Goal: Information Seeking & Learning: Learn about a topic

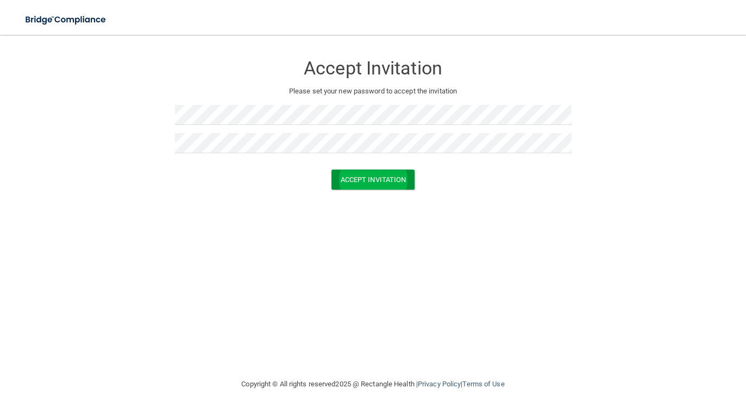
click at [390, 180] on button "Accept Invitation" at bounding box center [374, 180] width 84 height 20
click at [364, 184] on button "Accept Invitation" at bounding box center [374, 180] width 84 height 20
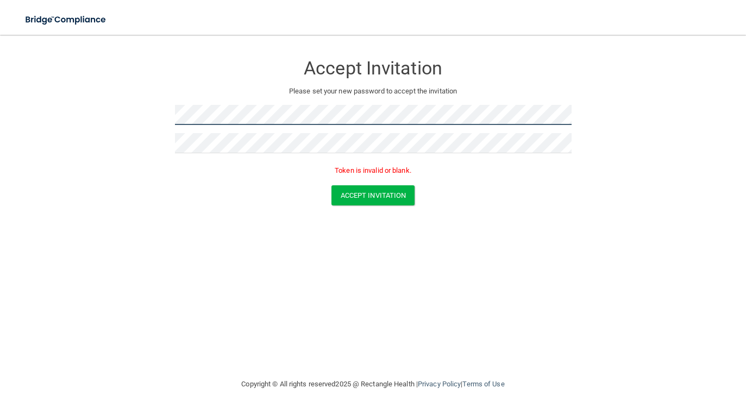
click at [151, 110] on form "Accept Invitation Please set your new password to accept the invitation Token i…" at bounding box center [373, 132] width 703 height 173
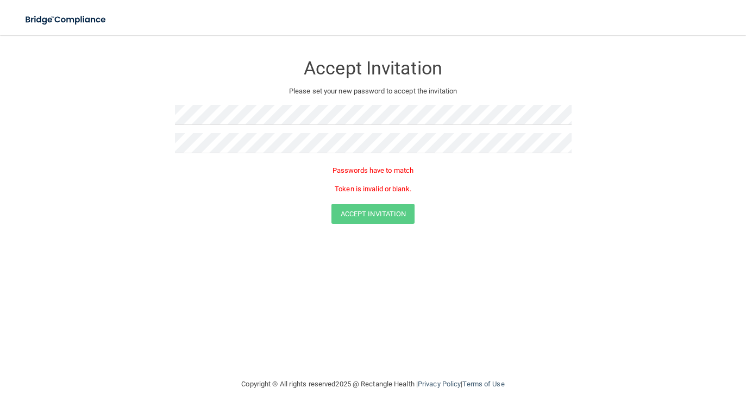
click at [347, 95] on p "Please set your new password to accept the invitation" at bounding box center [373, 91] width 381 height 13
click at [77, 21] on img at bounding box center [66, 20] width 100 height 22
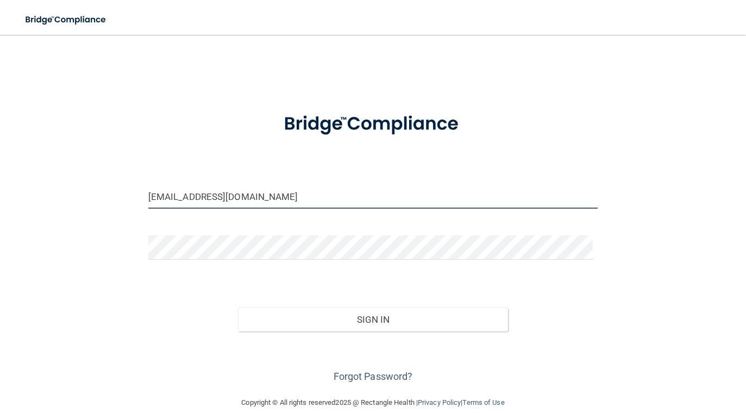
type input "whitbishrdh@gmail.com"
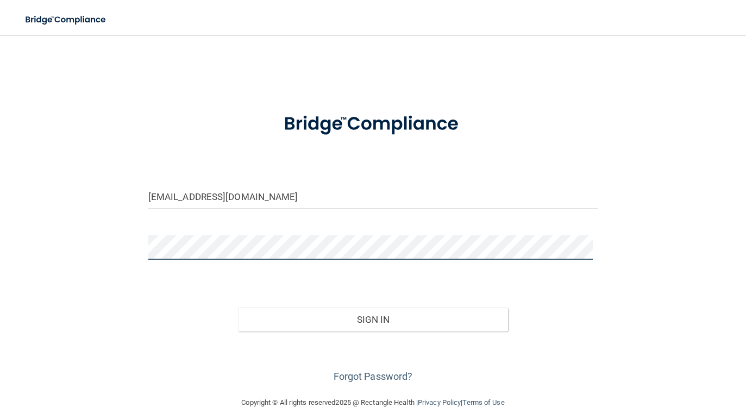
click at [369, 318] on button "Sign In" at bounding box center [373, 320] width 270 height 24
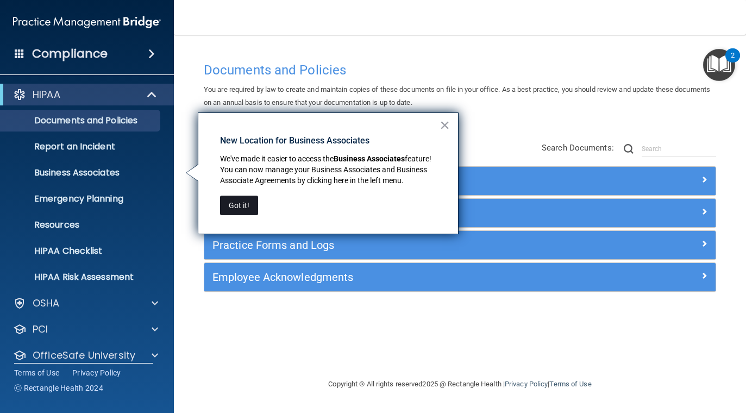
click at [245, 204] on button "Got it!" at bounding box center [239, 206] width 38 height 20
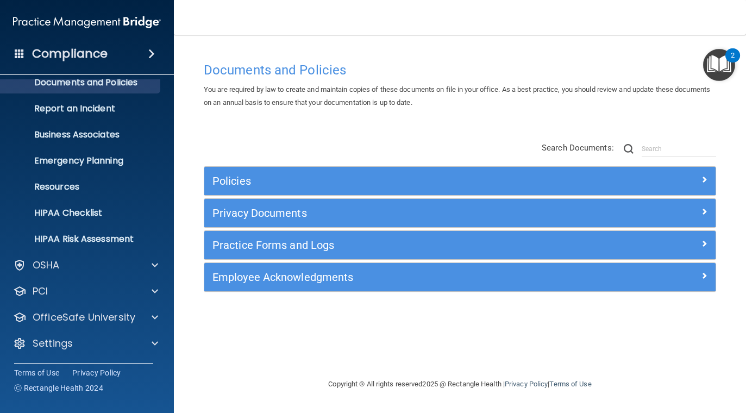
scroll to position [38, 0]
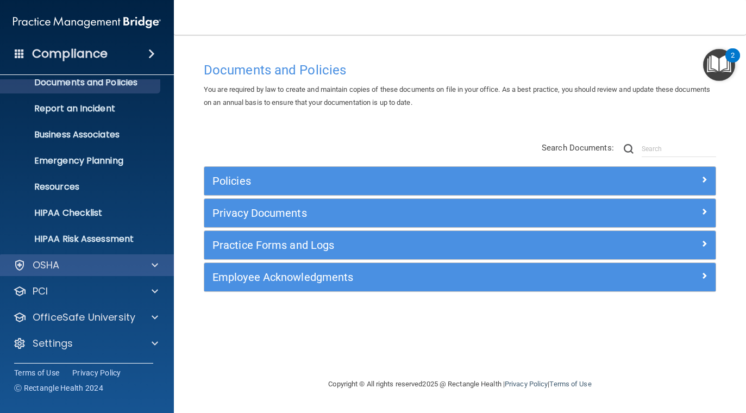
click at [89, 270] on div "OSHA" at bounding box center [72, 265] width 135 height 13
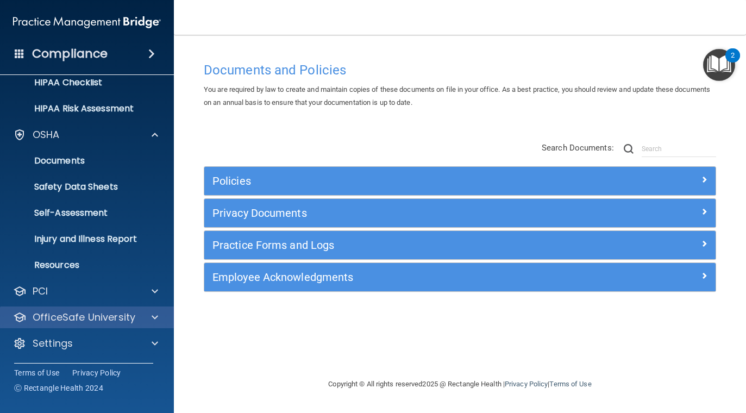
scroll to position [169, 0]
click at [91, 318] on p "OfficeSafe University" at bounding box center [84, 317] width 103 height 13
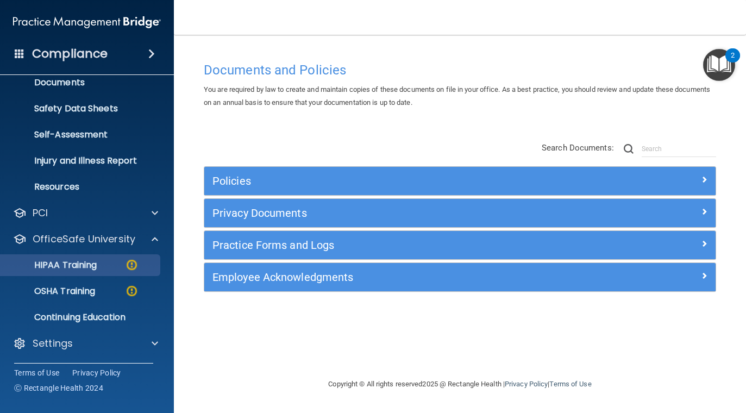
click at [106, 264] on div "HIPAA Training" at bounding box center [81, 265] width 148 height 11
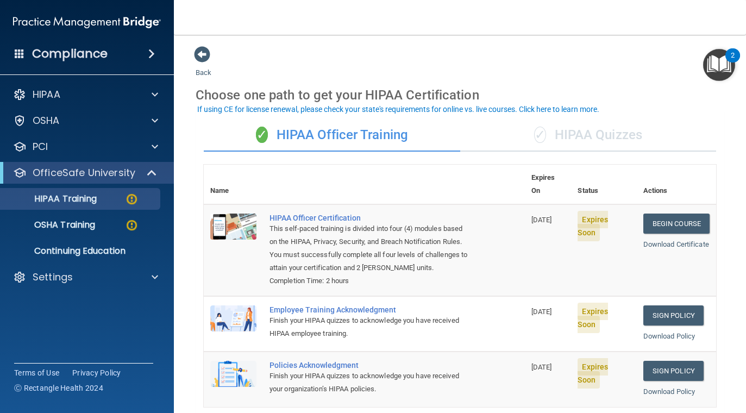
click at [100, 28] on img at bounding box center [87, 22] width 148 height 22
click at [104, 19] on img at bounding box center [87, 22] width 148 height 22
click at [89, 53] on h4 "Compliance" at bounding box center [70, 53] width 76 height 15
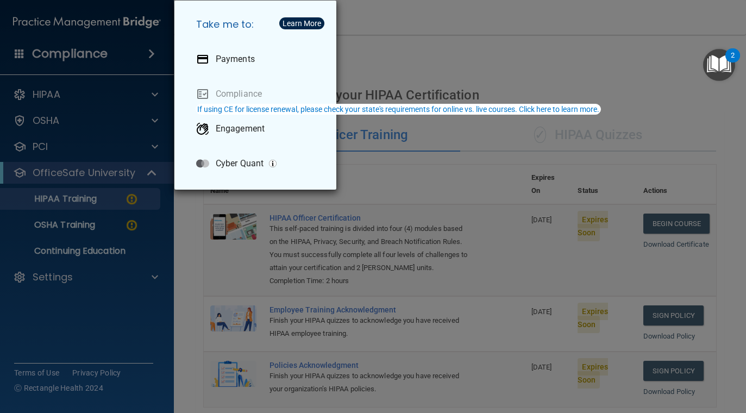
click at [65, 91] on div "Take me to: Payments Compliance Engagement Cyber Quant" at bounding box center [373, 206] width 746 height 413
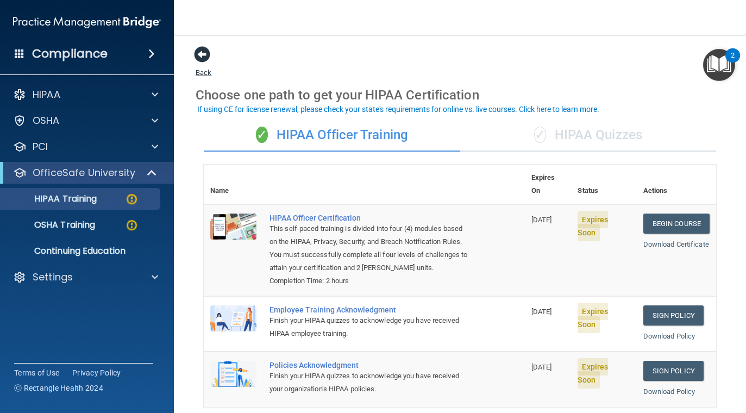
click at [206, 54] on span at bounding box center [202, 54] width 16 height 16
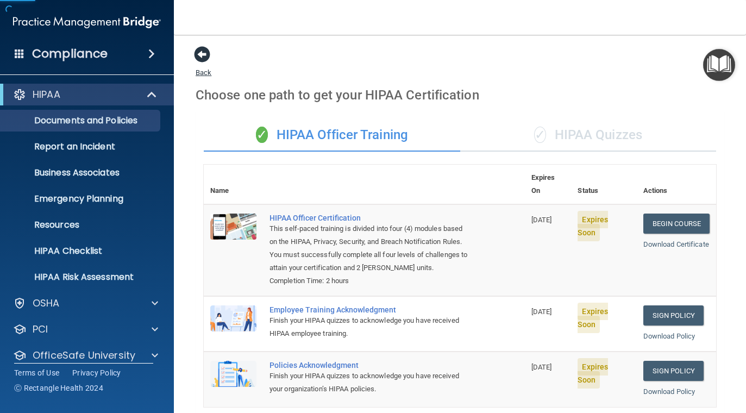
click at [206, 54] on span at bounding box center [202, 54] width 16 height 16
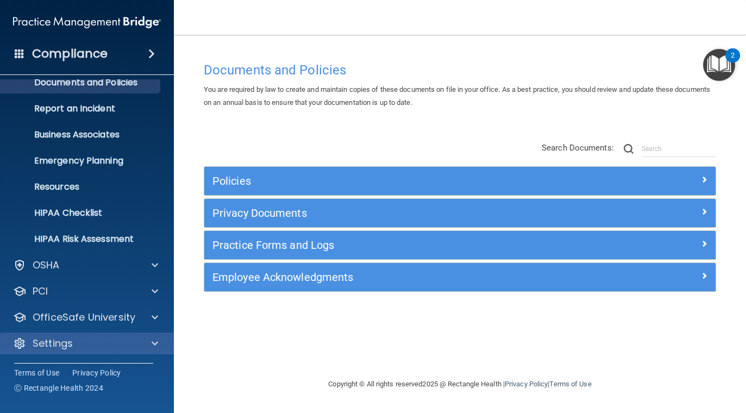
scroll to position [38, 0]
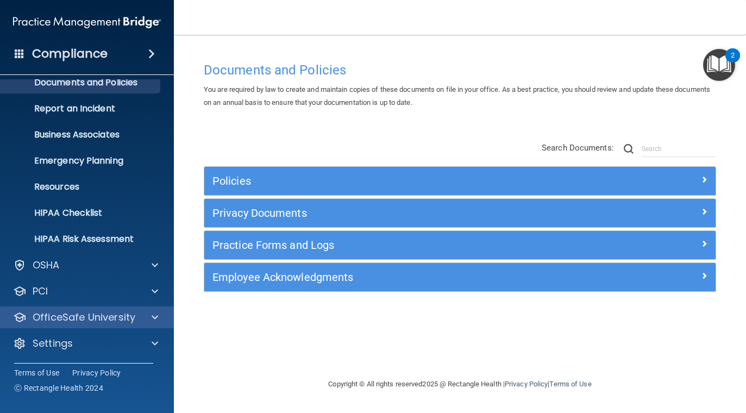
click at [105, 326] on div "OfficeSafe University" at bounding box center [87, 318] width 175 height 22
click at [117, 320] on p "OfficeSafe University" at bounding box center [84, 317] width 103 height 13
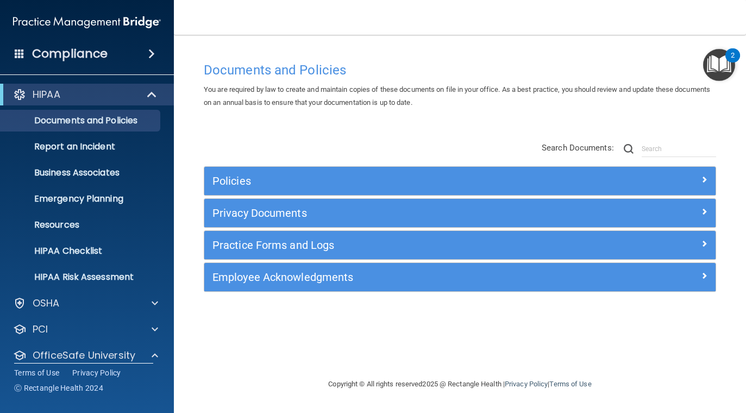
scroll to position [0, 0]
click at [97, 96] on div "HIPAA" at bounding box center [72, 94] width 134 height 13
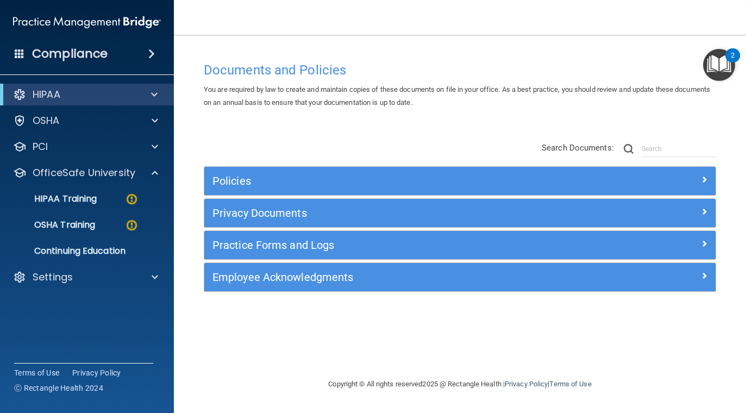
click at [97, 96] on div "HIPAA" at bounding box center [72, 94] width 134 height 13
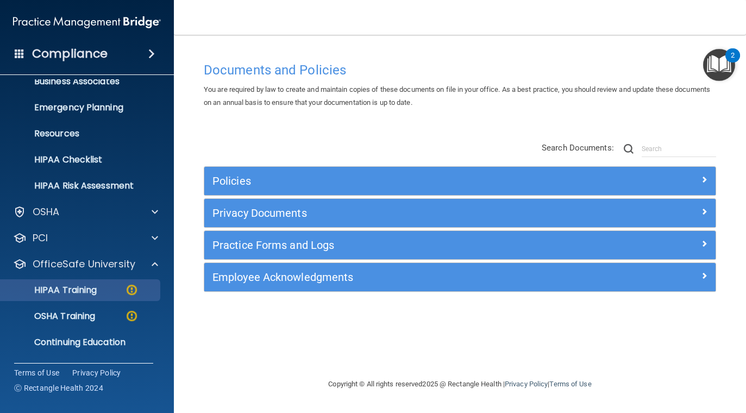
scroll to position [95, 0]
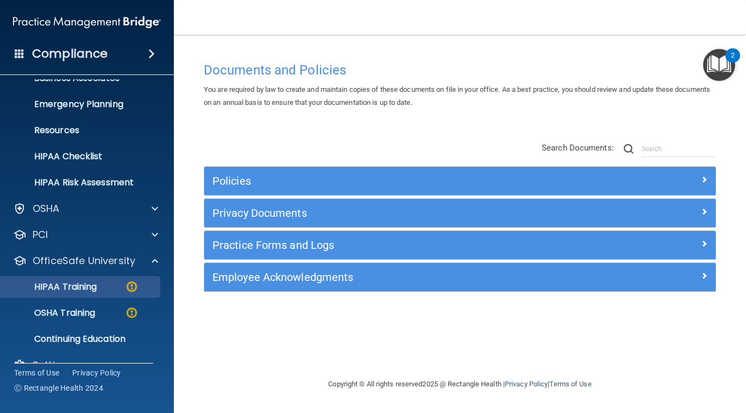
click at [76, 290] on p "HIPAA Training" at bounding box center [52, 287] width 90 height 11
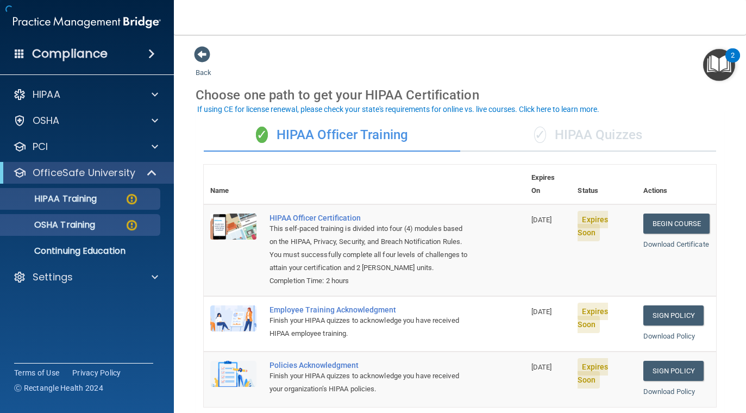
click at [94, 228] on p "OSHA Training" at bounding box center [51, 225] width 88 height 11
